Goal: Task Accomplishment & Management: Manage account settings

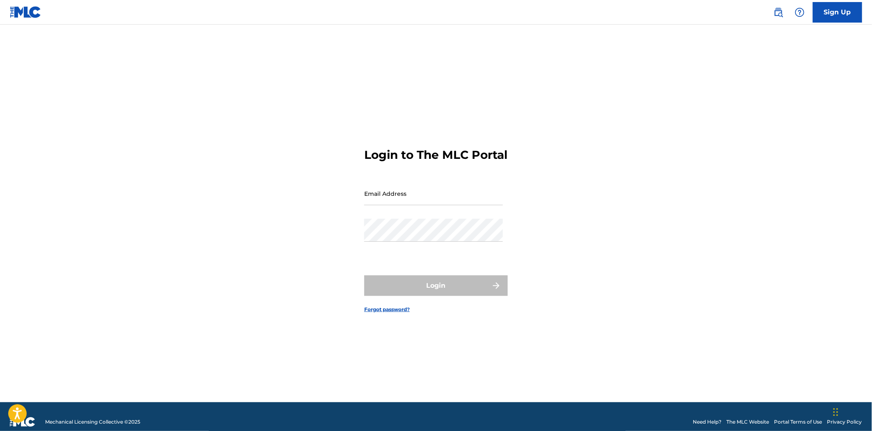
type input "[PERSON_NAME][EMAIL_ADDRESS][DOMAIN_NAME]"
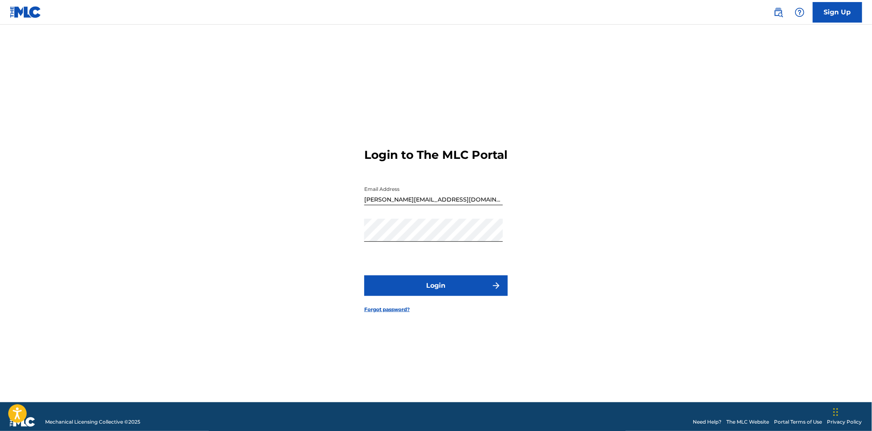
click at [429, 292] on button "Login" at bounding box center [436, 285] width 144 height 21
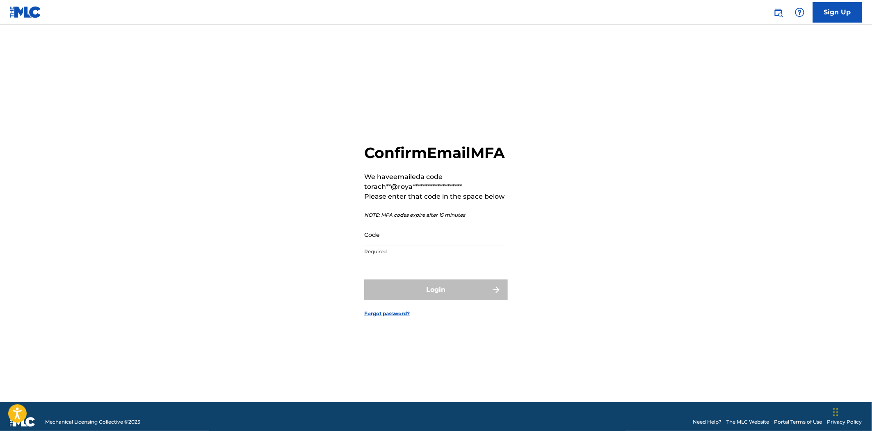
click at [817, 256] on main "**********" at bounding box center [436, 213] width 872 height 377
click at [398, 246] on input "Code" at bounding box center [433, 234] width 139 height 23
paste input "009717"
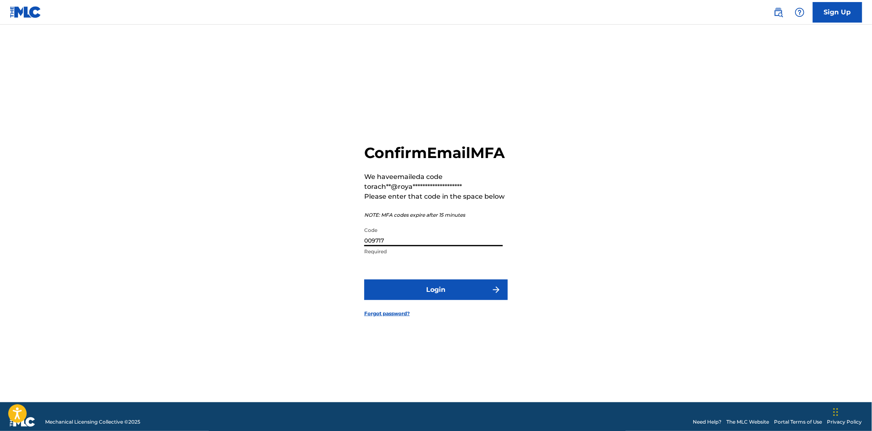
type input "009717"
click at [433, 300] on button "Login" at bounding box center [436, 289] width 144 height 21
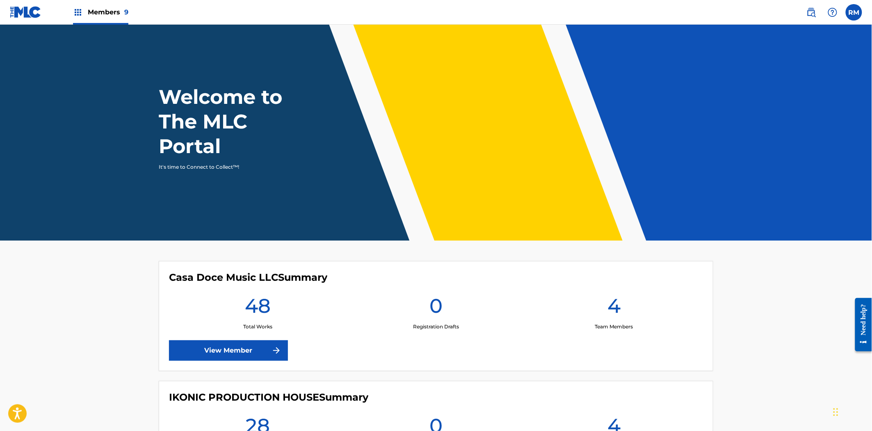
click at [80, 13] on img at bounding box center [78, 12] width 10 height 10
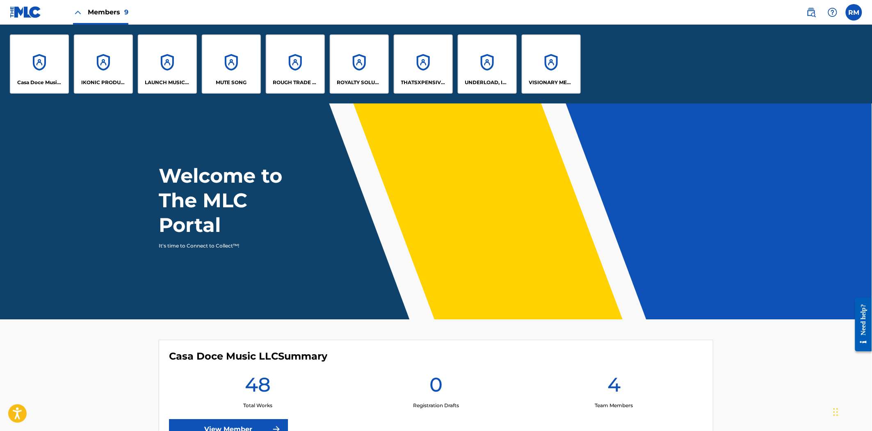
click at [425, 86] on p "THATSXPENSIVE PUBLISHING LLC" at bounding box center [423, 82] width 45 height 7
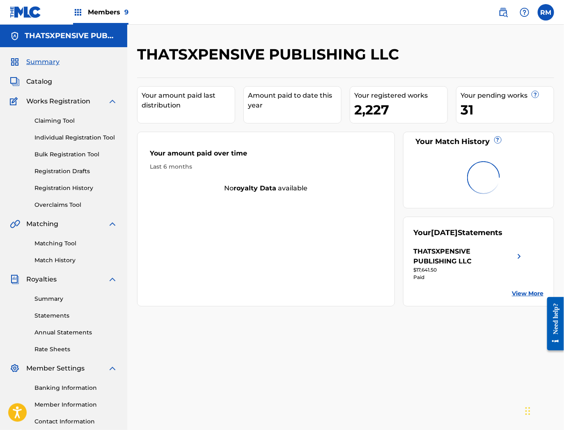
click at [45, 186] on link "Registration History" at bounding box center [75, 188] width 83 height 9
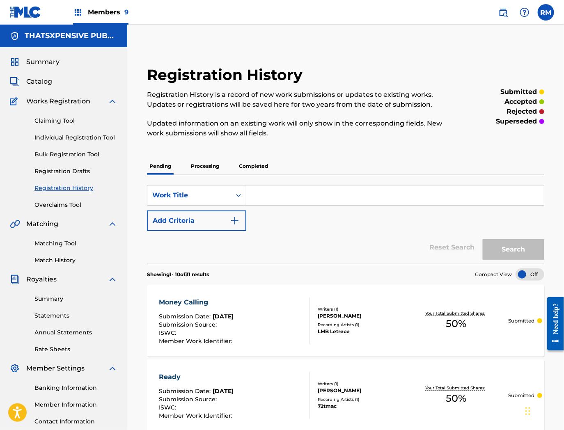
click at [51, 185] on link "Registration History" at bounding box center [75, 188] width 83 height 9
click at [66, 184] on link "Registration History" at bounding box center [75, 188] width 83 height 9
click at [34, 80] on span "Catalog" at bounding box center [39, 82] width 26 height 10
